Goal: Information Seeking & Learning: Learn about a topic

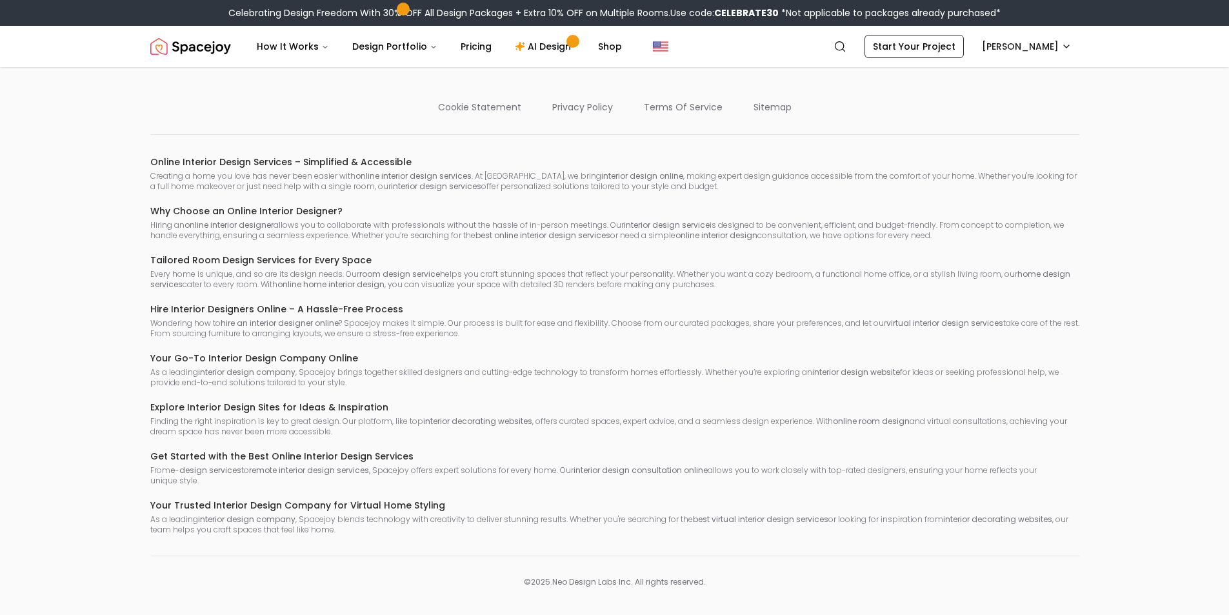
scroll to position [669, 0]
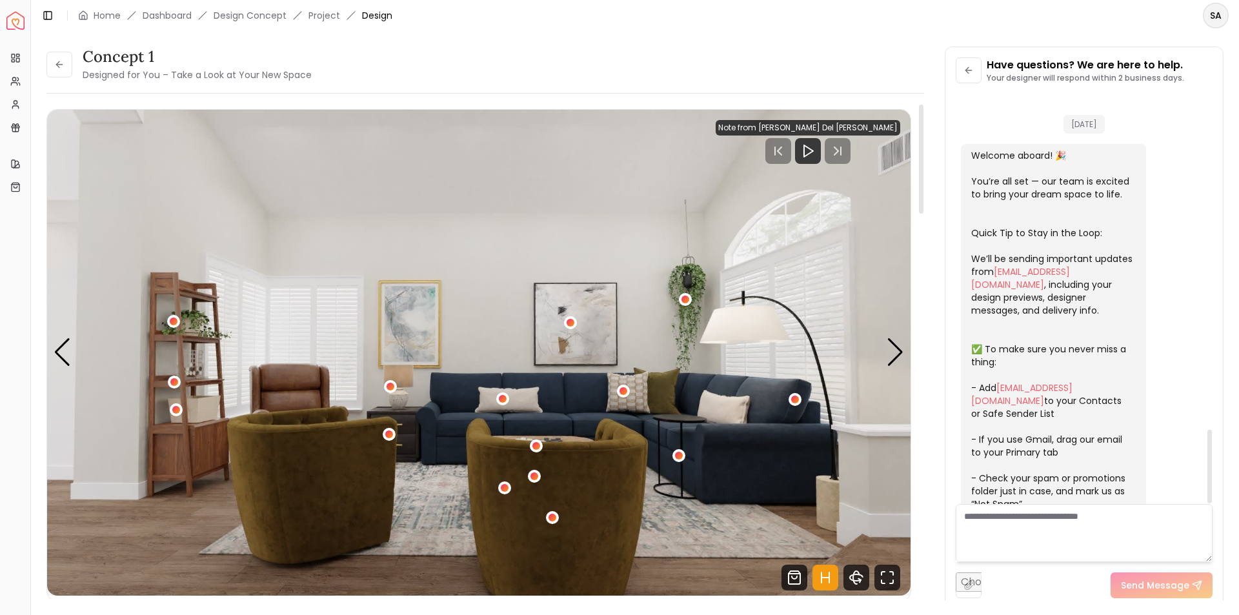
scroll to position [1865, 0]
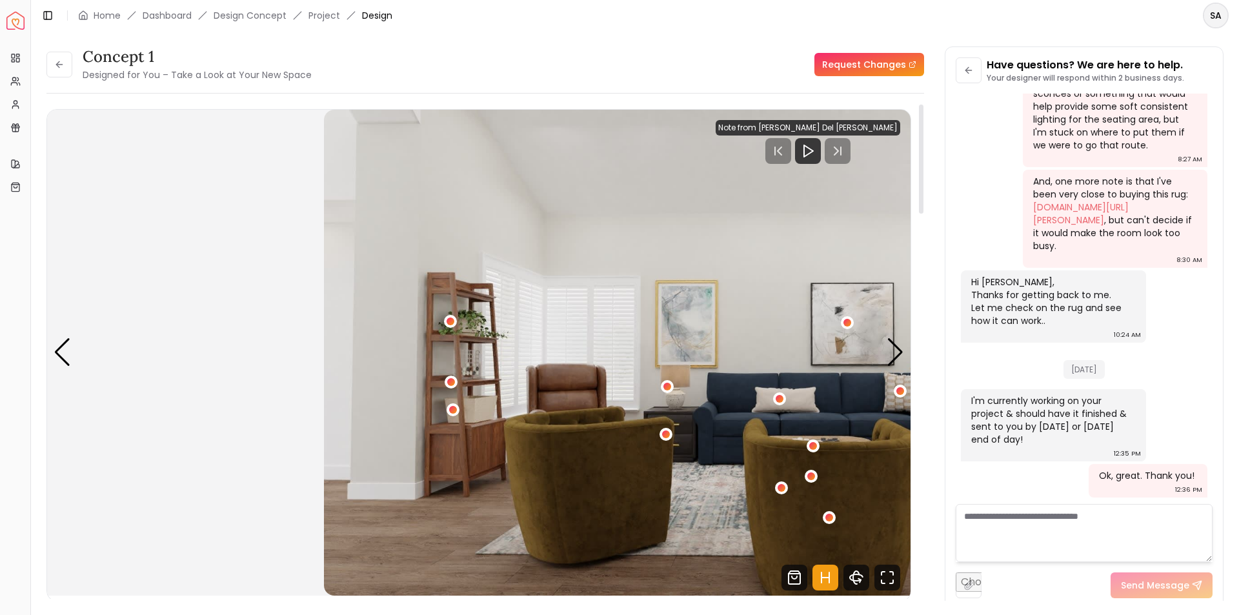
click at [1134, 415] on div "concept 1 Designed for You – Take a Look at Your New Space Request Changes conc…" at bounding box center [634, 315] width 1177 height 539
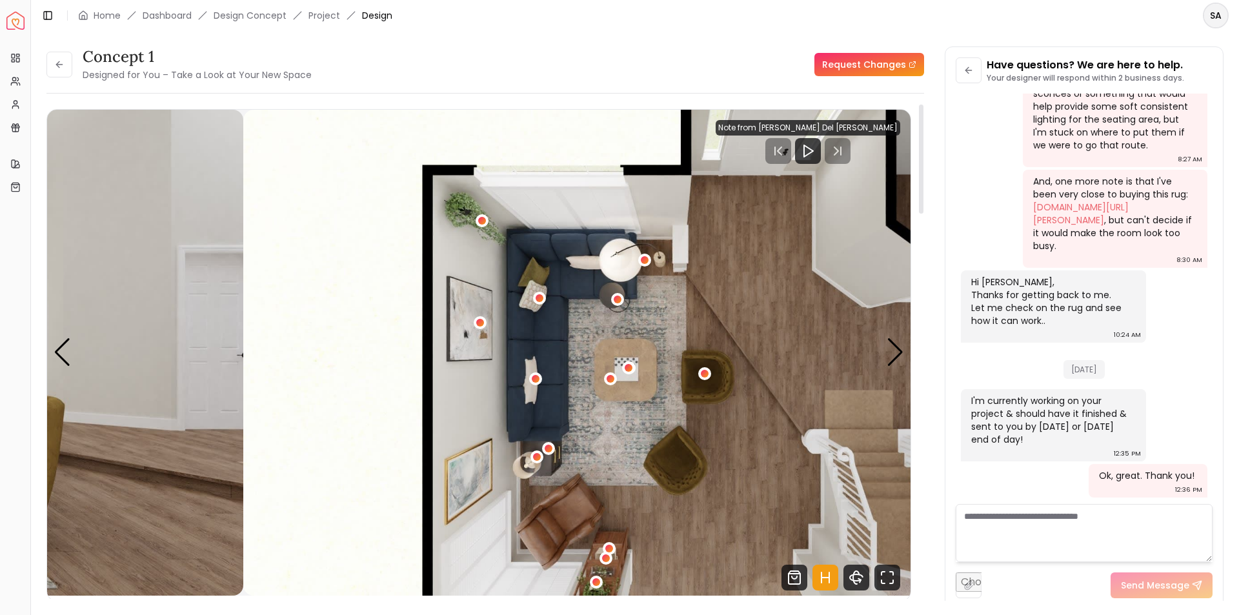
click at [878, 425] on img "4 / 4" at bounding box center [674, 353] width 863 height 486
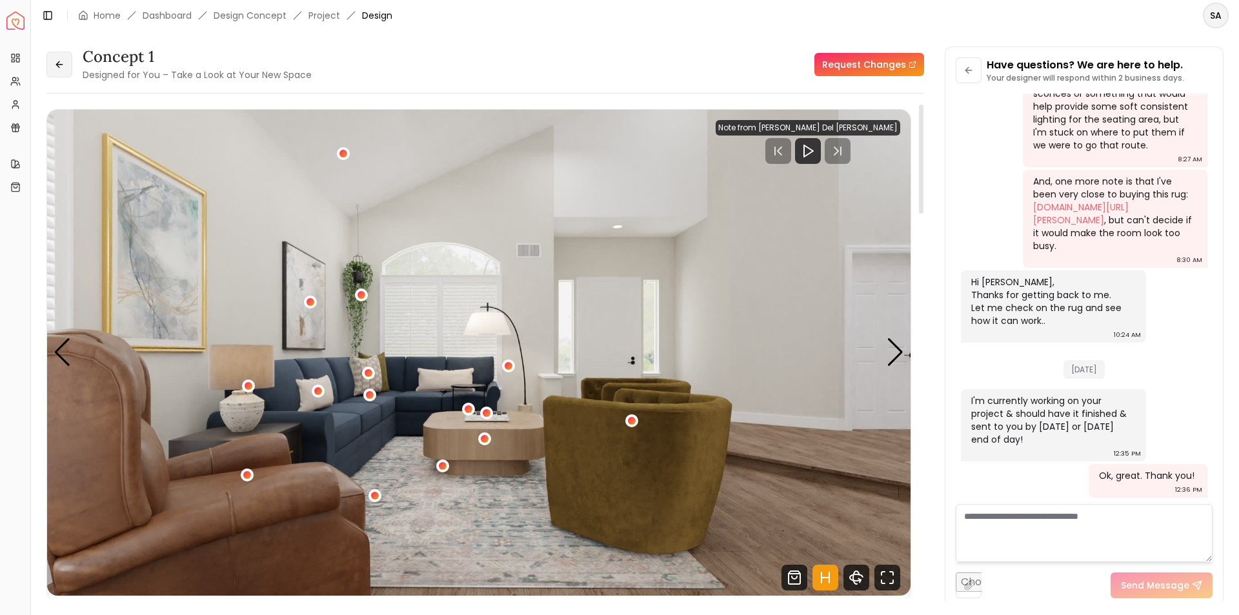
click at [51, 66] on button at bounding box center [59, 65] width 26 height 26
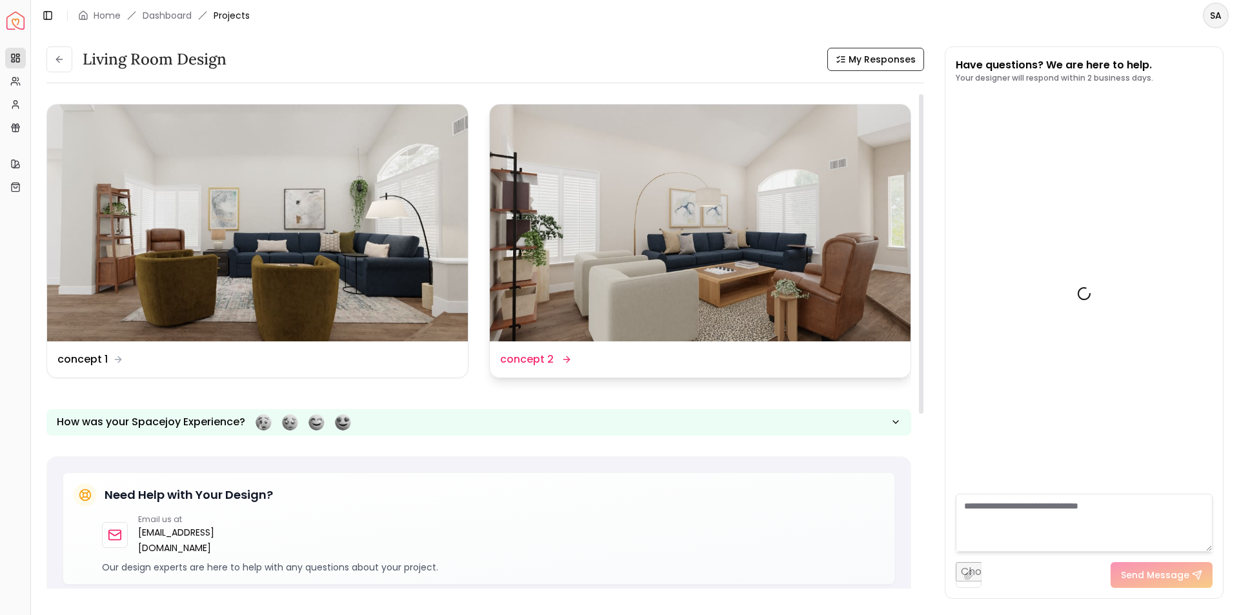
scroll to position [1875, 0]
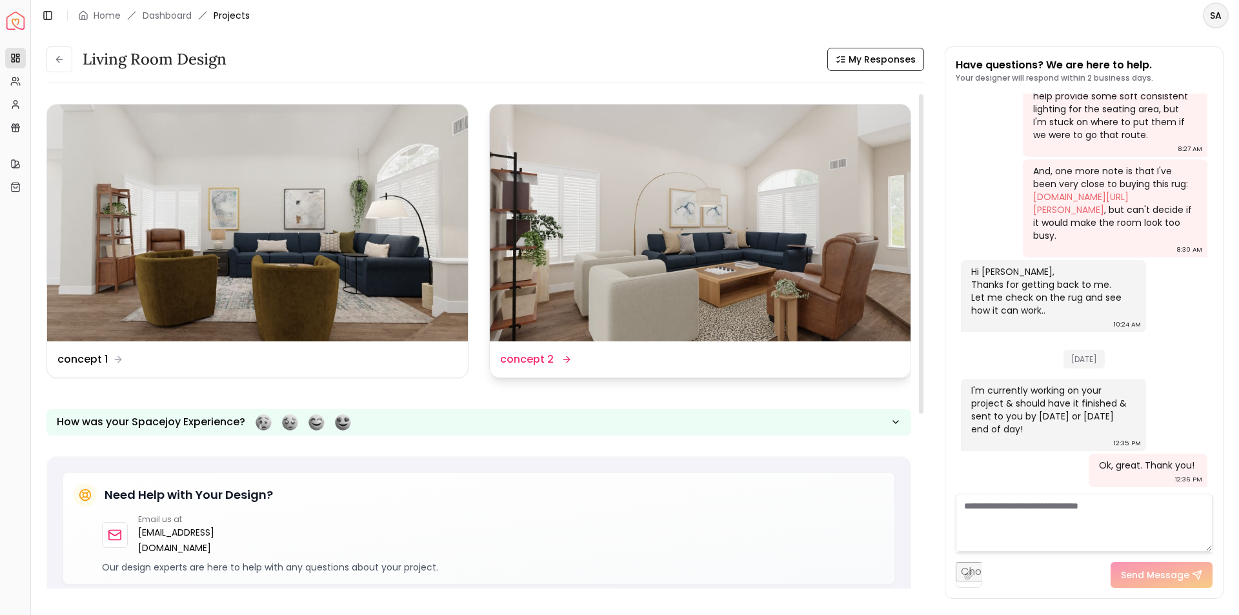
click at [608, 272] on img at bounding box center [700, 223] width 421 height 237
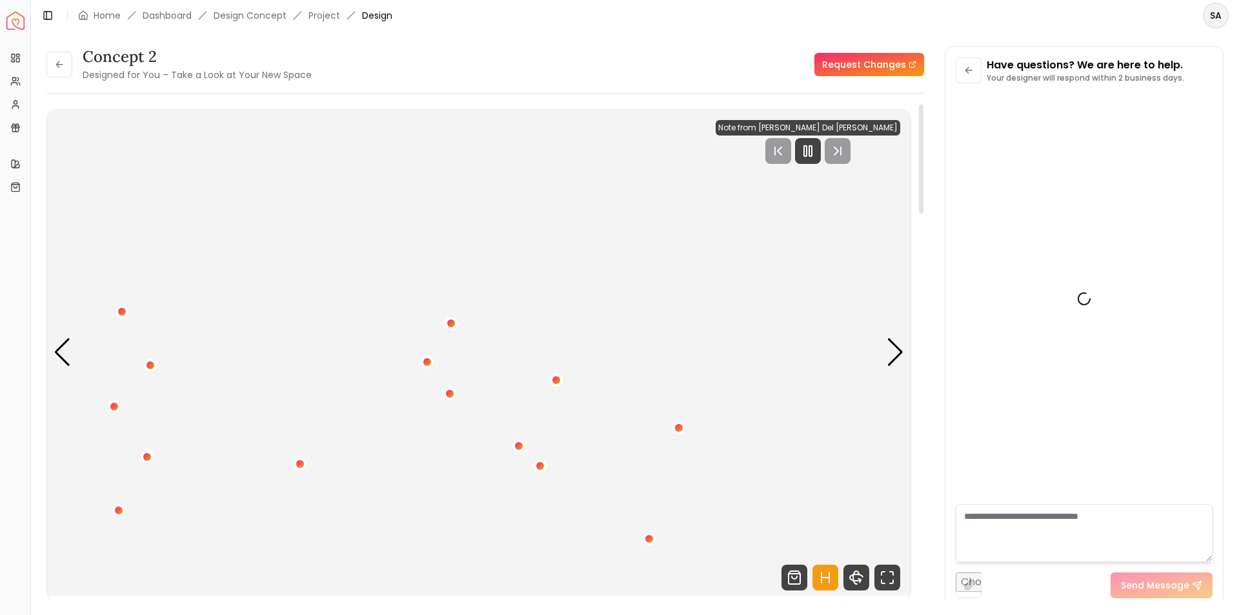
scroll to position [1865, 0]
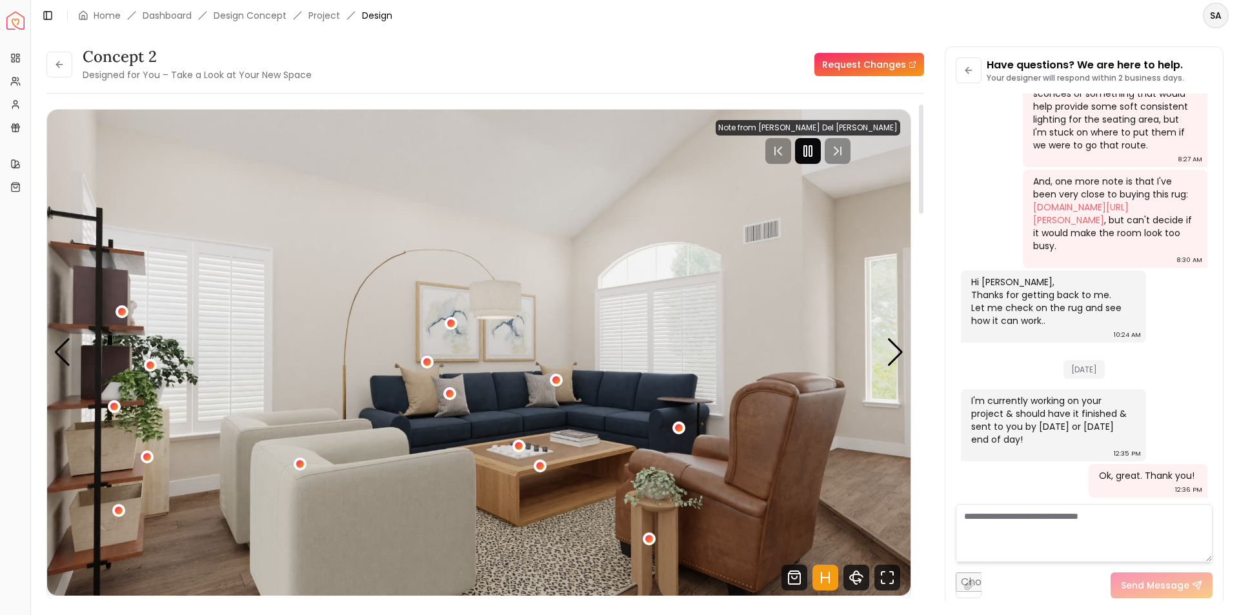
click at [816, 149] on icon "Pause" at bounding box center [807, 150] width 15 height 15
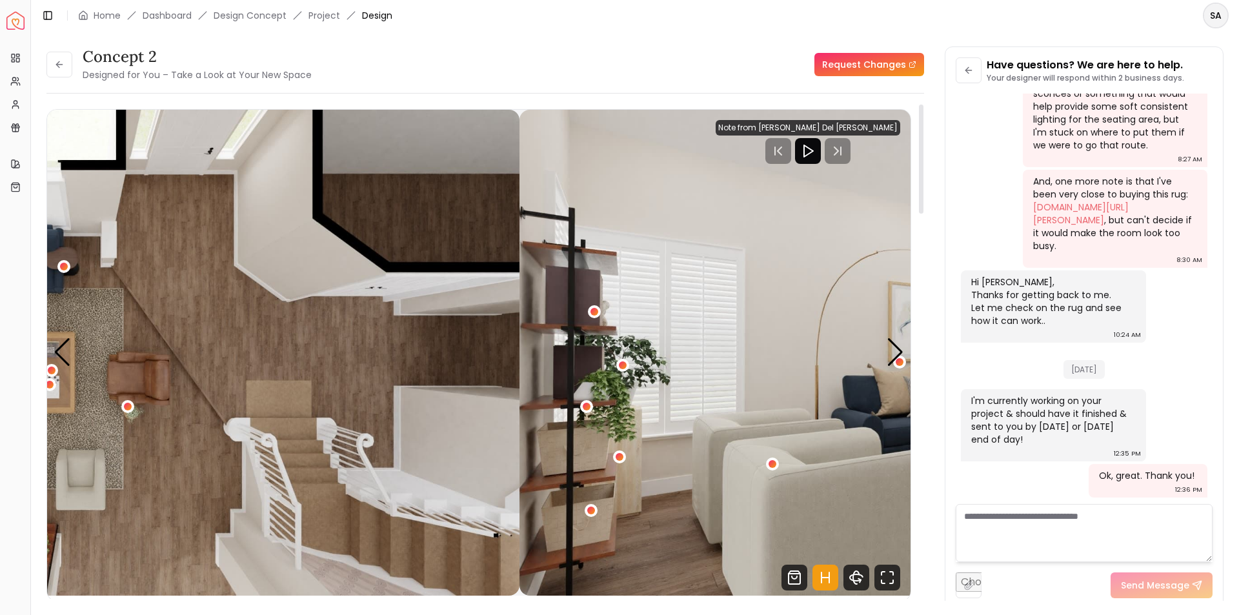
click at [1238, 434] on html "Spacejoy Dashboard Overview Projects My Referrals My Profile Gift Card Balance …" at bounding box center [619, 307] width 1239 height 615
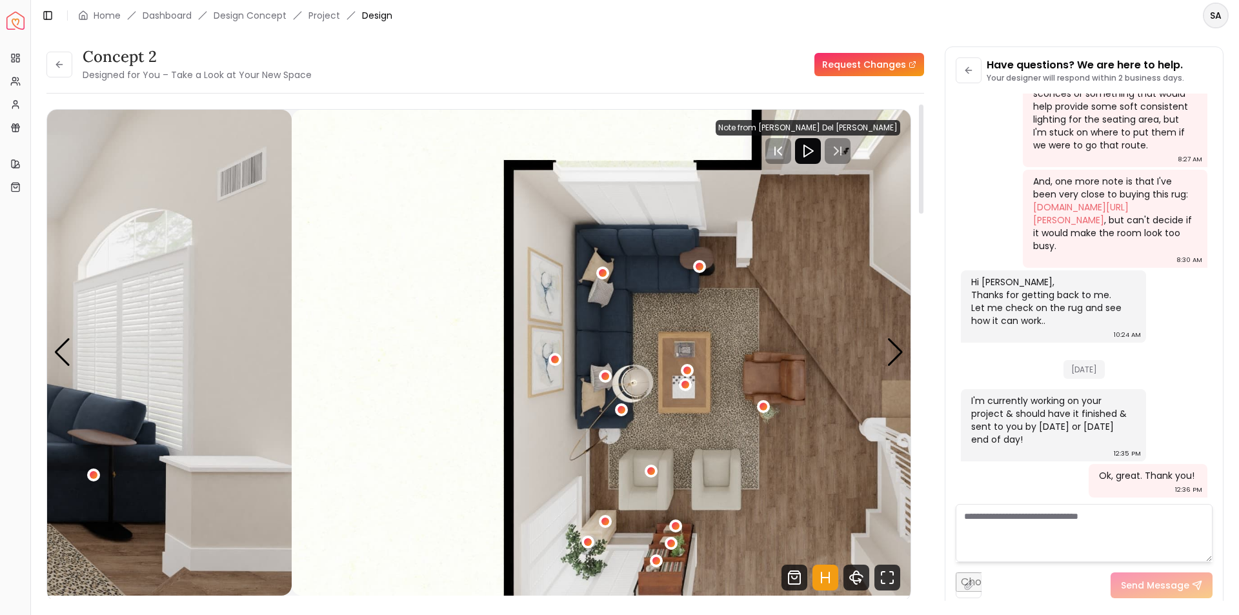
click at [932, 397] on div "concept 2 Designed for You – Take a Look at Your New Space Request Changes conc…" at bounding box center [634, 315] width 1177 height 539
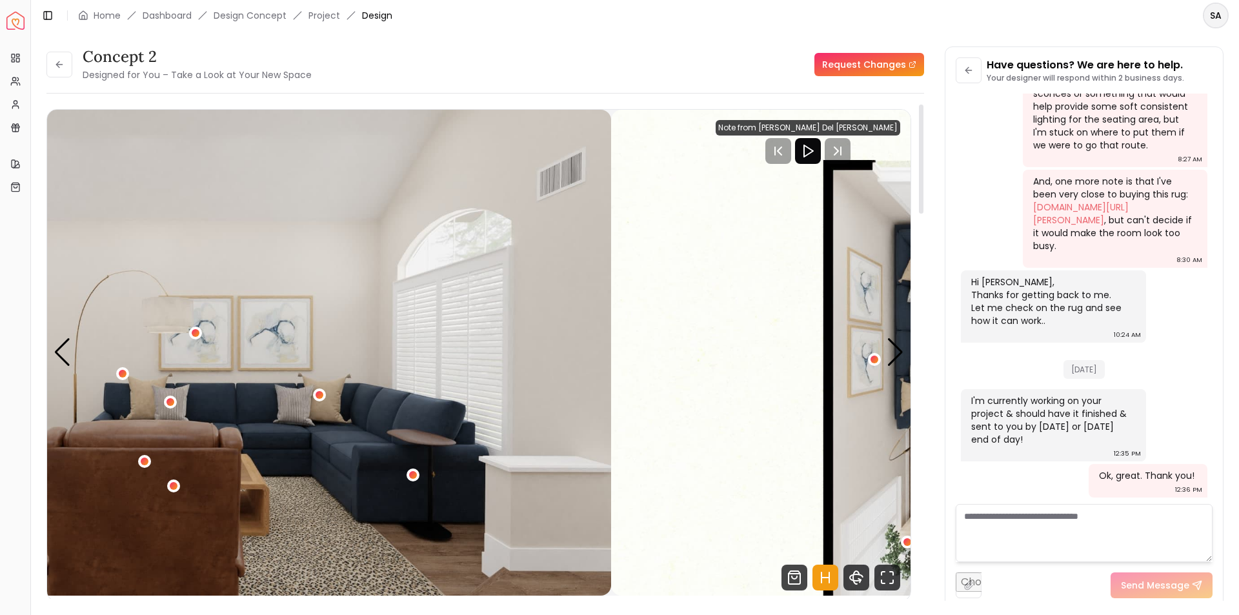
click at [1144, 367] on div "concept 2 Designed for You – Take a Look at Your New Space Request Changes conc…" at bounding box center [634, 315] width 1177 height 539
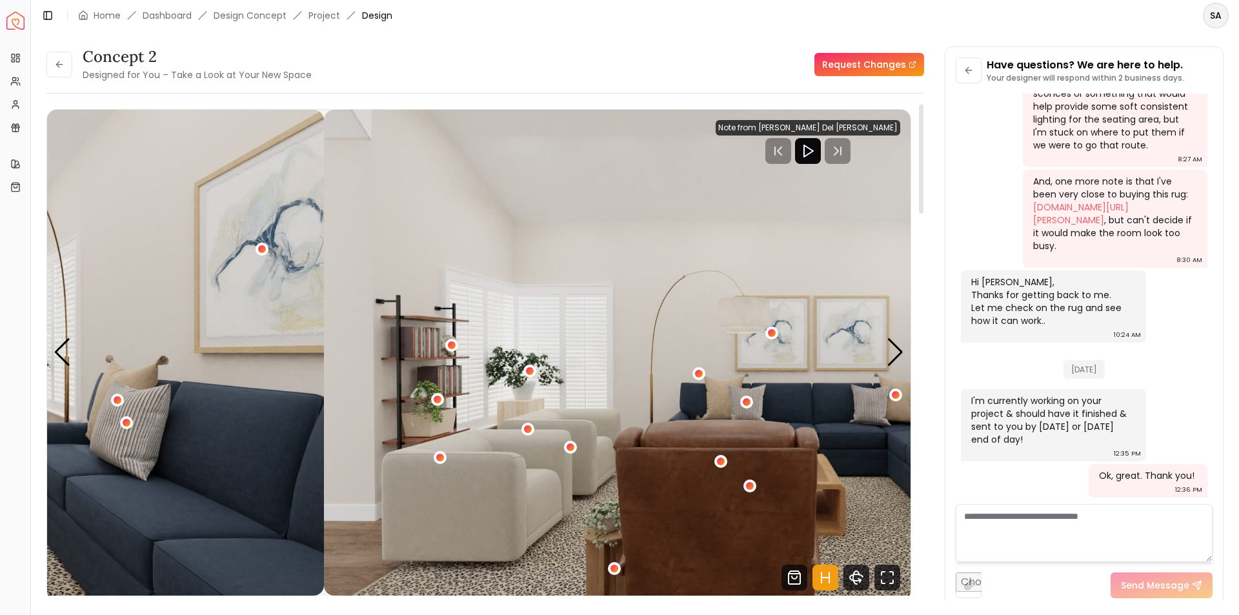
click at [975, 425] on div "concept 2 Designed for You – Take a Look at Your New Space Request Changes conc…" at bounding box center [634, 315] width 1177 height 539
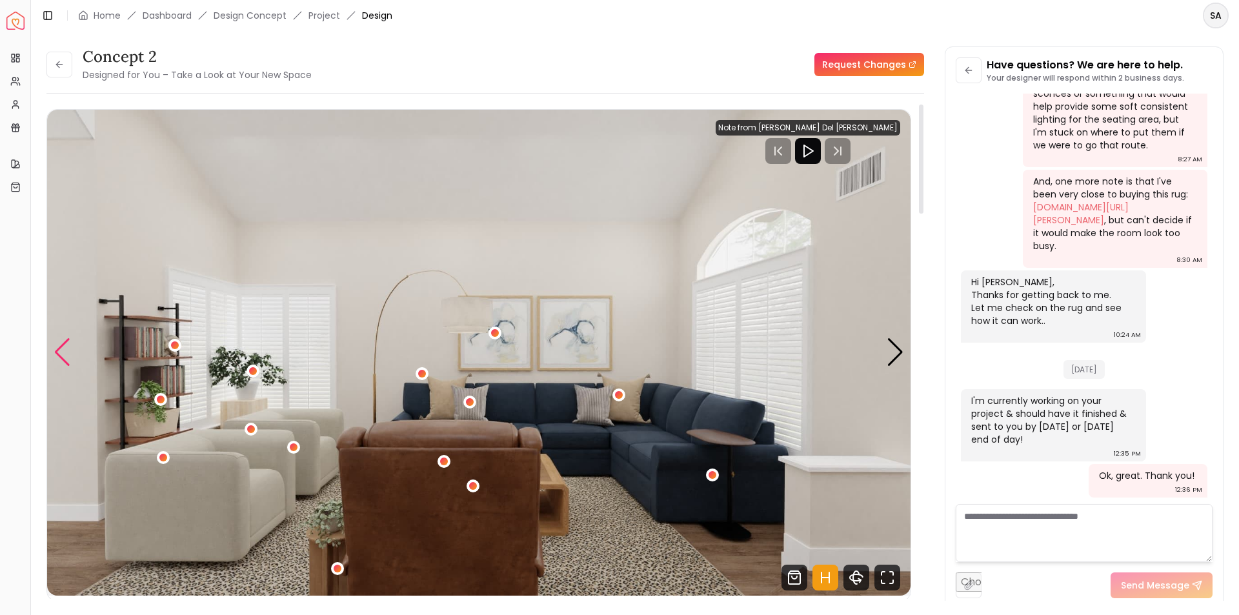
click at [59, 357] on div "Previous slide" at bounding box center [62, 352] width 17 height 28
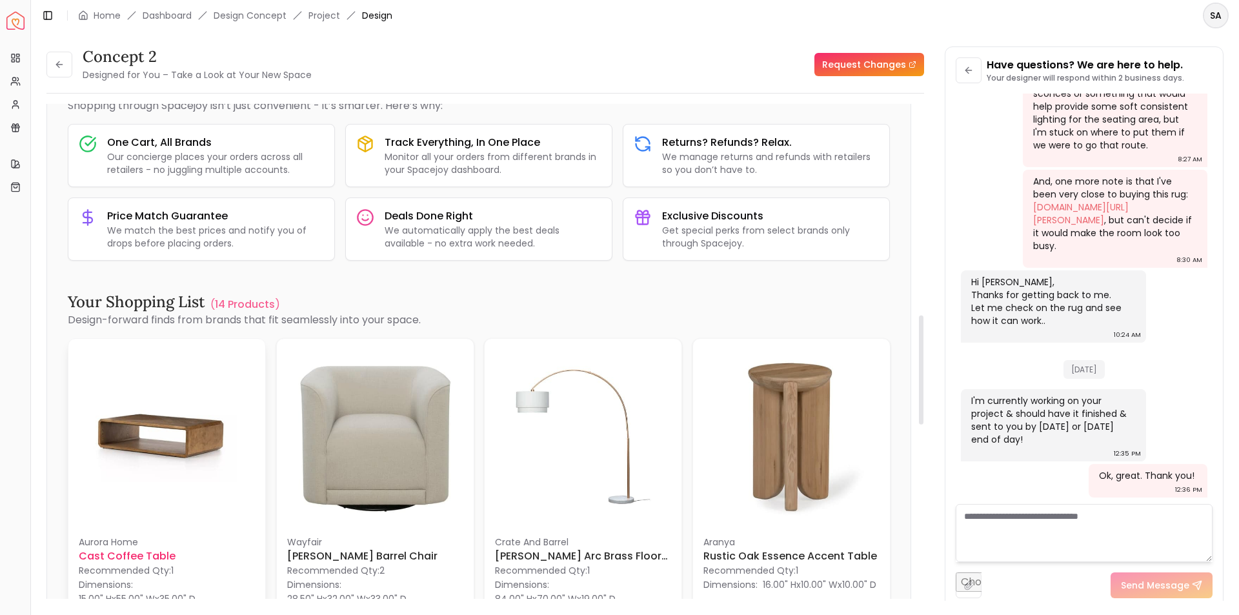
scroll to position [886, 0]
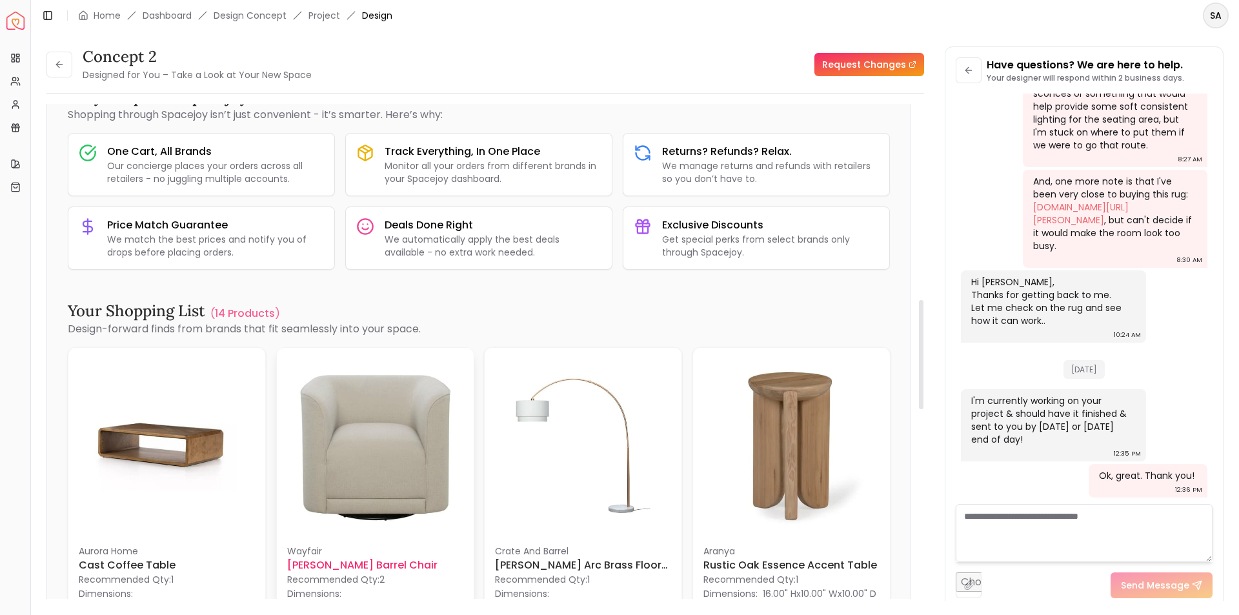
click at [363, 474] on img at bounding box center [375, 446] width 176 height 176
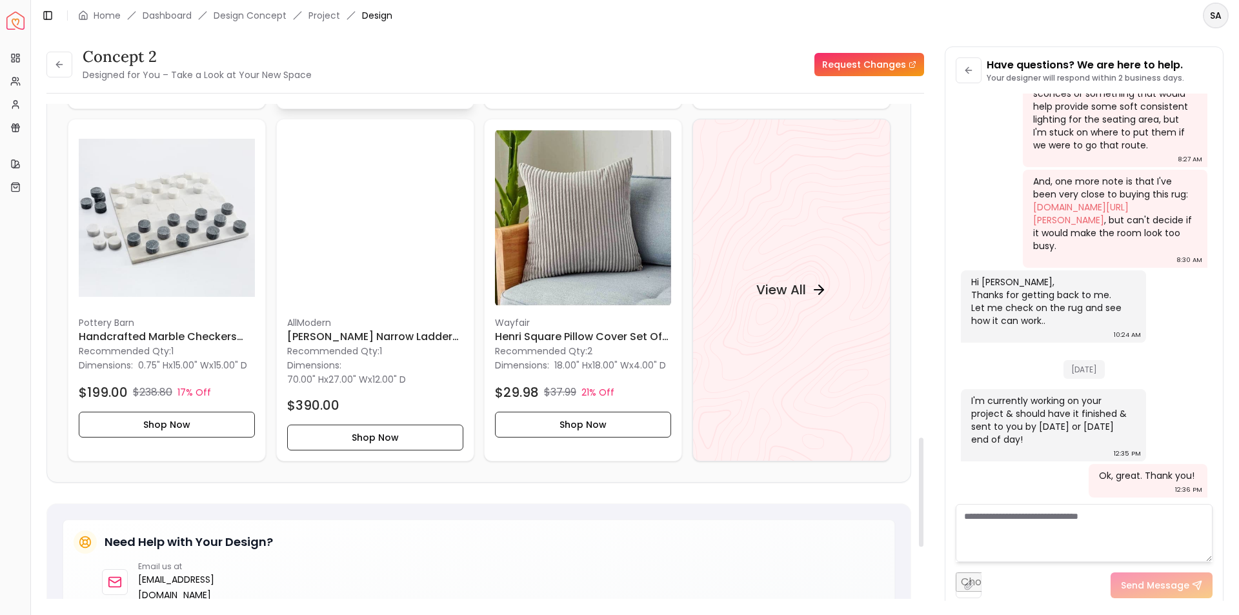
scroll to position [1789, 0]
